Goal: Navigation & Orientation: Find specific page/section

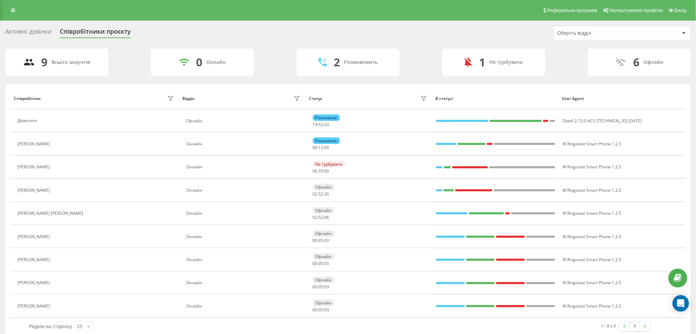
click at [24, 30] on div "Активні дзвінки" at bounding box center [28, 33] width 46 height 11
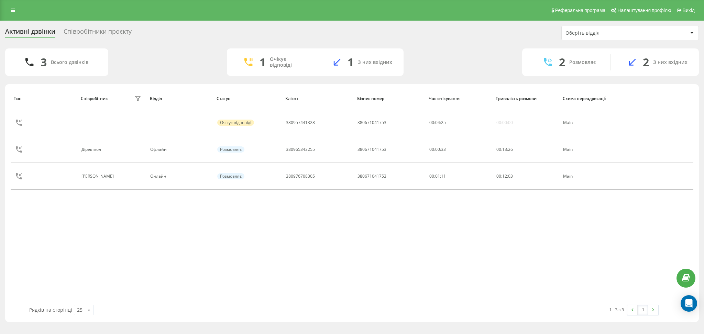
click at [119, 33] on div "Співробітники проєкту" at bounding box center [98, 33] width 68 height 11
